Goal: Information Seeking & Learning: Learn about a topic

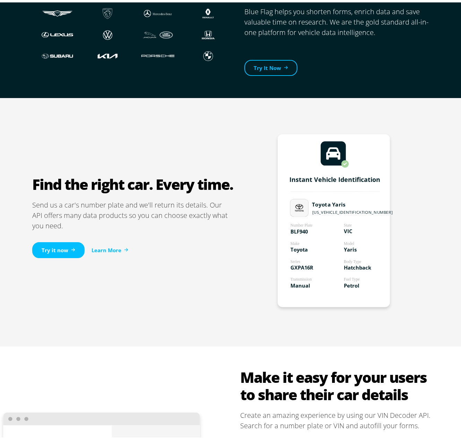
scroll to position [416, 0]
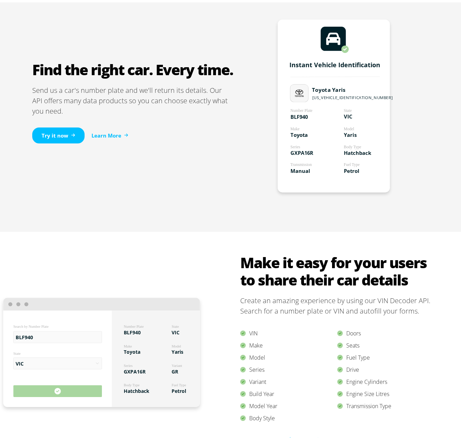
click at [260, 370] on div "Series" at bounding box center [288, 368] width 97 height 12
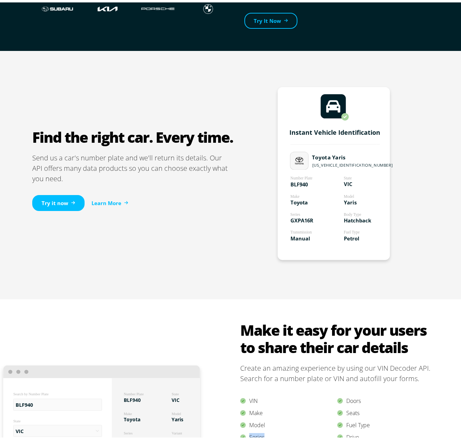
scroll to position [381, 0]
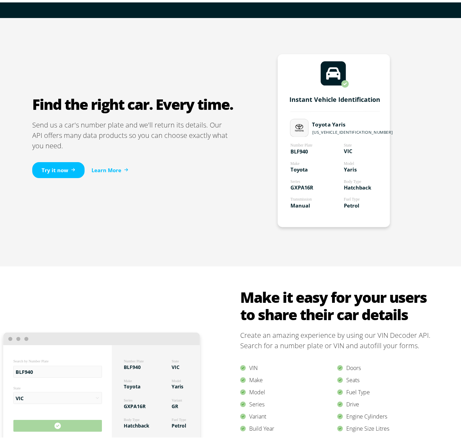
click at [240, 294] on h2 "Make it easy for your users to share their car details" at bounding box center [337, 303] width 194 height 35
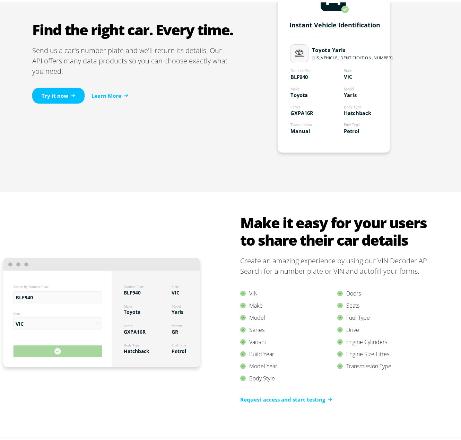
scroll to position [485, 0]
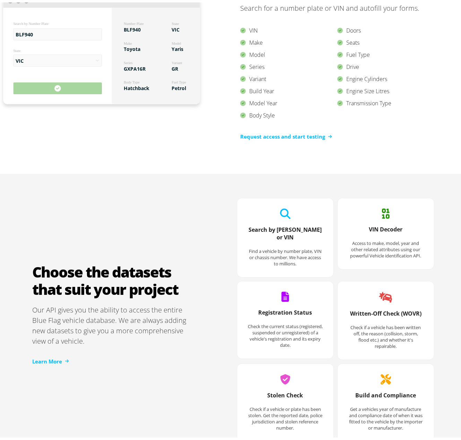
drag, startPoint x: 212, startPoint y: 370, endPoint x: 215, endPoint y: 272, distance: 97.8
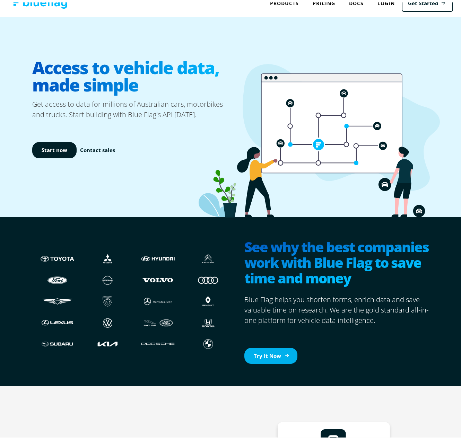
scroll to position [0, 0]
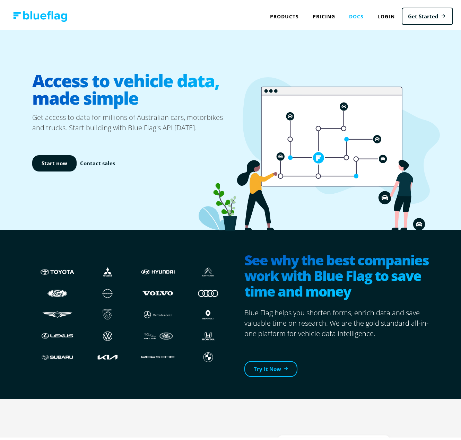
click at [356, 16] on link "Docs" at bounding box center [356, 14] width 28 height 14
click at [8, 45] on div "Access to vehicle data, made simple Get access to data for millions of Australi…" at bounding box center [233, 128] width 466 height 200
click at [9, 63] on div "Access to vehicle data, made simple Get access to data for millions of Australi…" at bounding box center [233, 128] width 466 height 200
click at [7, 70] on div "Access to vehicle data, made simple Get access to data for millions of Australi…" at bounding box center [233, 128] width 466 height 200
click at [11, 73] on div "Access to vehicle data, made simple Get access to data for millions of Australi…" at bounding box center [233, 128] width 466 height 200
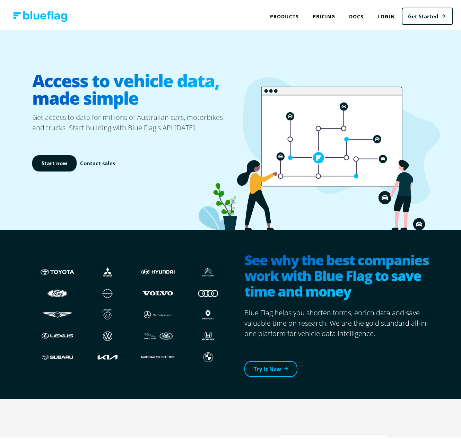
click at [26, 97] on div "Access to vehicle data, made simple Get access to data for millions of Australi…" at bounding box center [233, 128] width 416 height 200
click at [32, 102] on h1 "Access to vehicle data, made simple" at bounding box center [132, 87] width 201 height 46
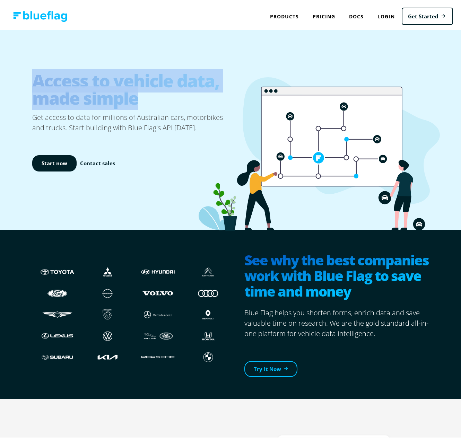
drag, startPoint x: 28, startPoint y: 77, endPoint x: 141, endPoint y: 106, distance: 117.0
click at [141, 106] on div "Access to vehicle data, made simple Get access to data for millions of Australi…" at bounding box center [233, 128] width 416 height 200
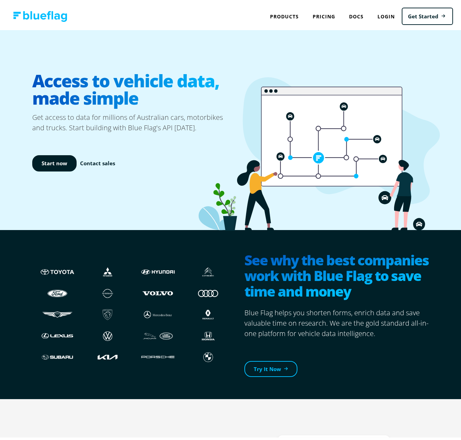
click at [57, 116] on p "Get access to data for millions of Australian cars, motorbikes and trucks. Star…" at bounding box center [132, 120] width 201 height 21
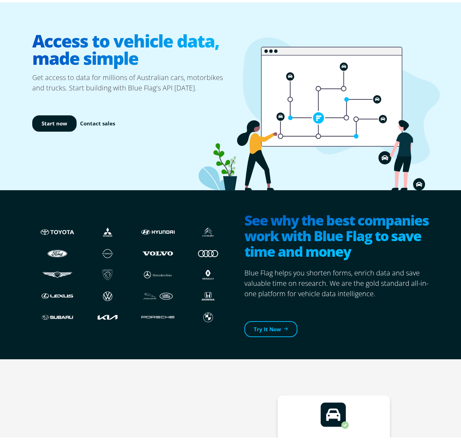
drag, startPoint x: 163, startPoint y: 420, endPoint x: 163, endPoint y: 278, distance: 141.8
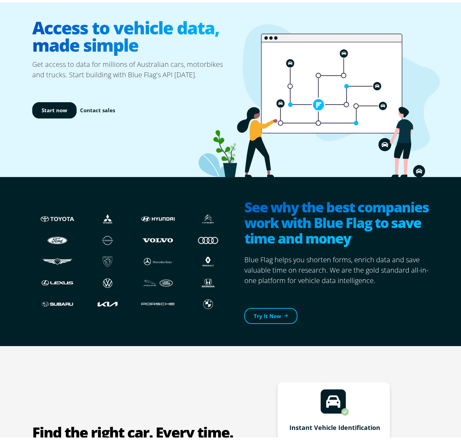
scroll to position [58, 0]
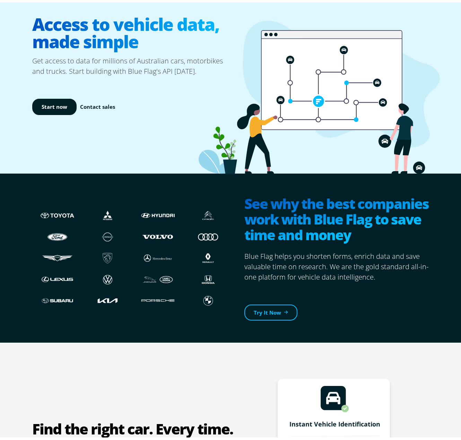
drag, startPoint x: 118, startPoint y: 102, endPoint x: 115, endPoint y: 123, distance: 21.0
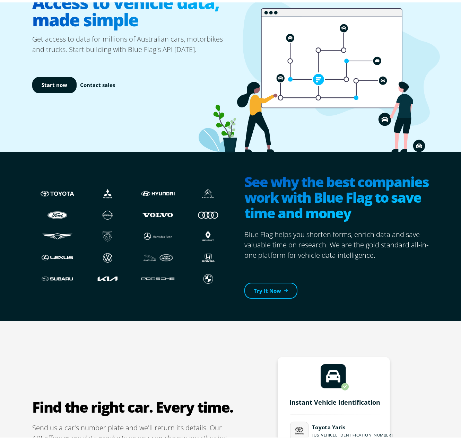
scroll to position [231, 0]
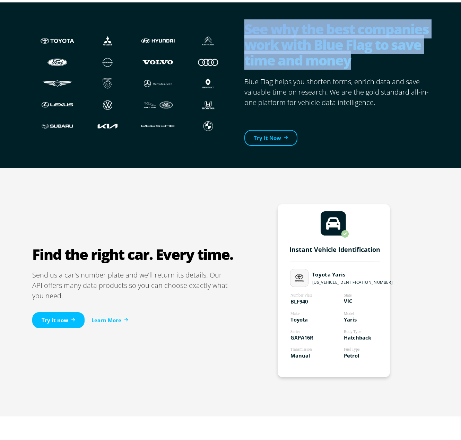
drag, startPoint x: 236, startPoint y: 19, endPoint x: 378, endPoint y: 58, distance: 146.5
click at [378, 58] on section "See why the best companies work with Blue Flag to save time and money Blue Flag…" at bounding box center [333, 81] width 201 height 147
click at [378, 58] on h2 "See why the best companies work with Blue Flag to save time and money" at bounding box center [339, 43] width 190 height 49
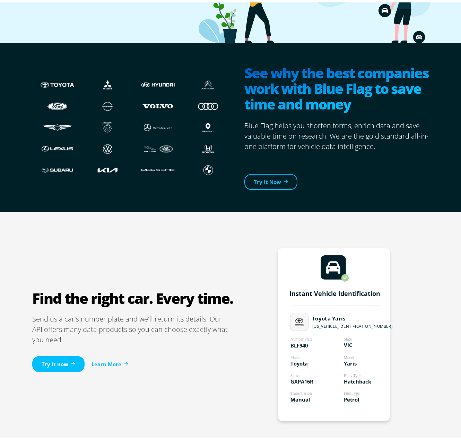
scroll to position [0, 0]
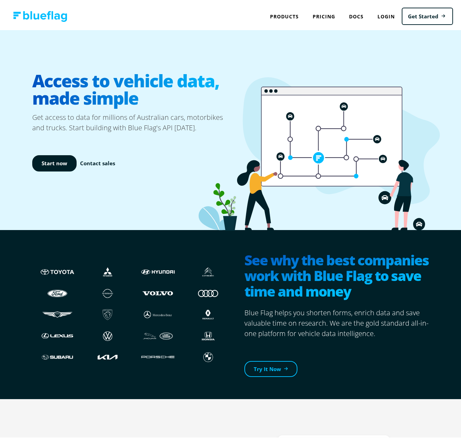
drag, startPoint x: 255, startPoint y: 193, endPoint x: 263, endPoint y: 141, distance: 52.2
click at [261, 294] on h2 "See why the best companies work with Blue Flag to save time and money" at bounding box center [339, 274] width 190 height 49
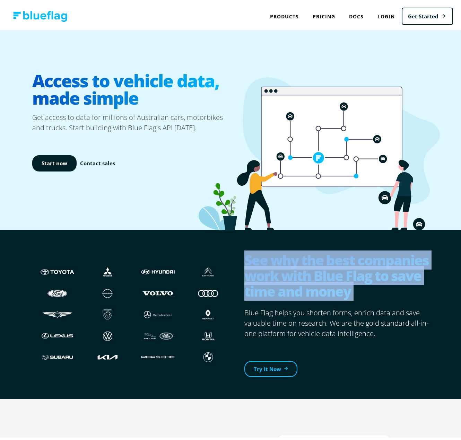
click at [261, 294] on h2 "See why the best companies work with Blue Flag to save time and money" at bounding box center [339, 274] width 190 height 49
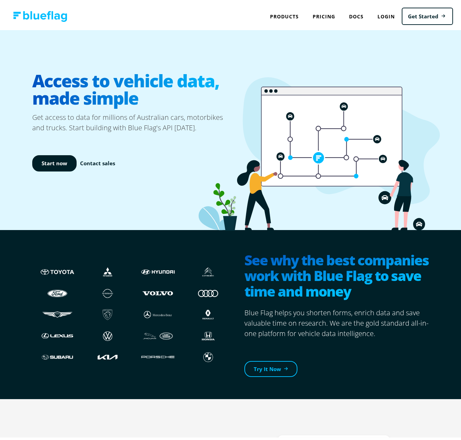
click at [288, 326] on p "Blue Flag helps you shorten forms, enrich data and save valuable time on resear…" at bounding box center [339, 320] width 190 height 31
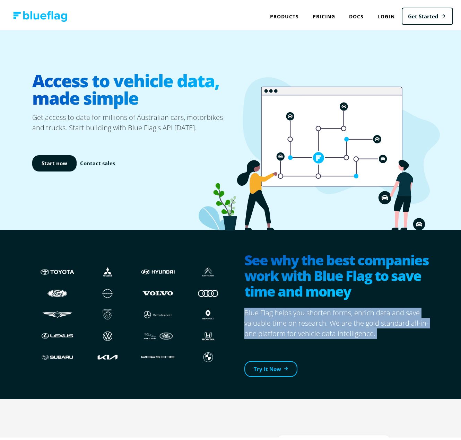
click at [288, 326] on p "Blue Flag helps you shorten forms, enrich data and save valuable time on resear…" at bounding box center [339, 320] width 190 height 31
click at [285, 326] on p "Blue Flag helps you shorten forms, enrich data and save valuable time on resear…" at bounding box center [339, 320] width 190 height 31
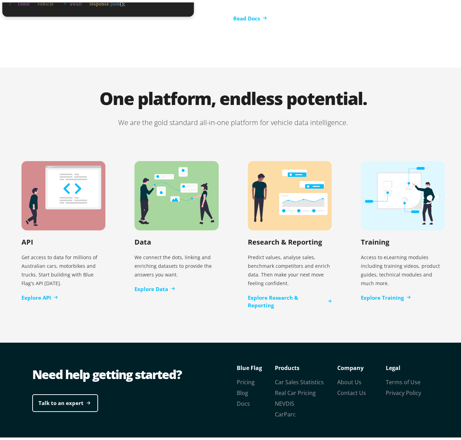
scroll to position [1311, 0]
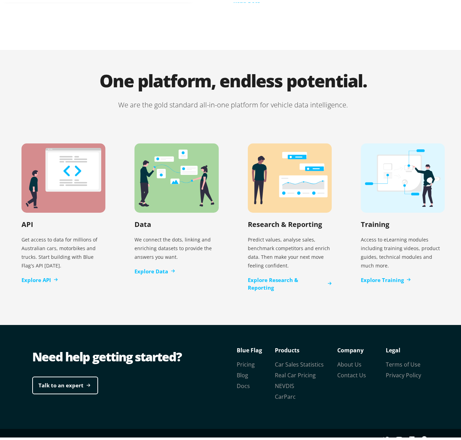
click at [334, 357] on li "Car Sales Statistics" at bounding box center [306, 362] width 62 height 11
click at [339, 359] on link "About Us" at bounding box center [349, 363] width 24 height 8
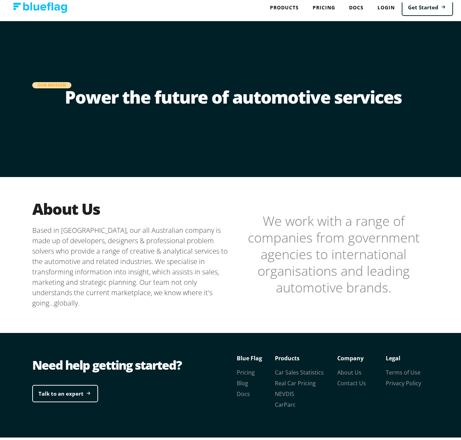
scroll to position [25, 0]
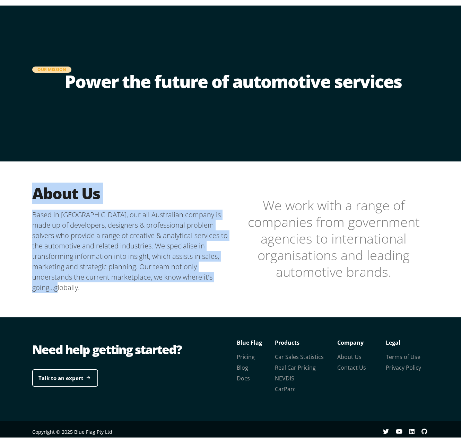
drag, startPoint x: 238, startPoint y: 293, endPoint x: 35, endPoint y: 181, distance: 232.1
click at [35, 181] on div "About Us Based in [GEOGRAPHIC_DATA], our all Australian company is made up of d…" at bounding box center [233, 236] width 416 height 154
click at [64, 200] on h2 "About Us" at bounding box center [132, 190] width 201 height 19
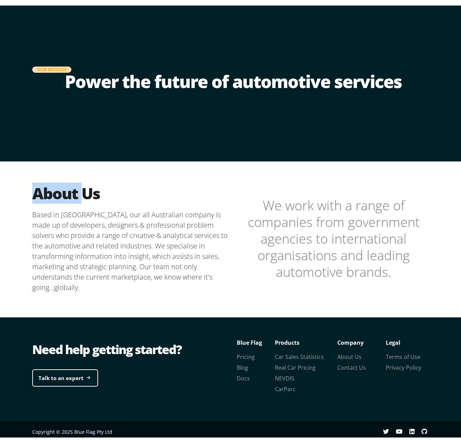
click at [64, 200] on h2 "About Us" at bounding box center [132, 190] width 201 height 19
click at [66, 225] on p "Based in [GEOGRAPHIC_DATA], our all Australian company is made up of developers…" at bounding box center [132, 248] width 201 height 83
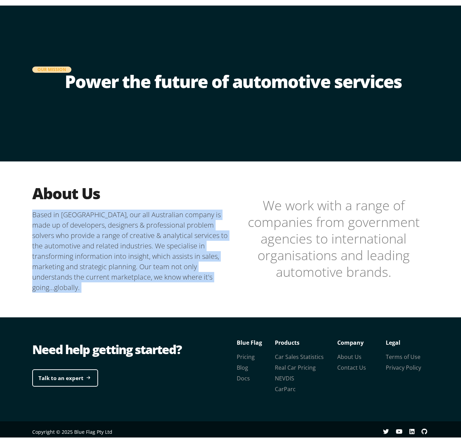
click at [66, 225] on p "Based in [GEOGRAPHIC_DATA], our all Australian company is made up of developers…" at bounding box center [132, 248] width 201 height 83
click at [87, 258] on p "Based in [GEOGRAPHIC_DATA], our all Australian company is made up of developers…" at bounding box center [132, 248] width 201 height 83
